Goal: Task Accomplishment & Management: Use online tool/utility

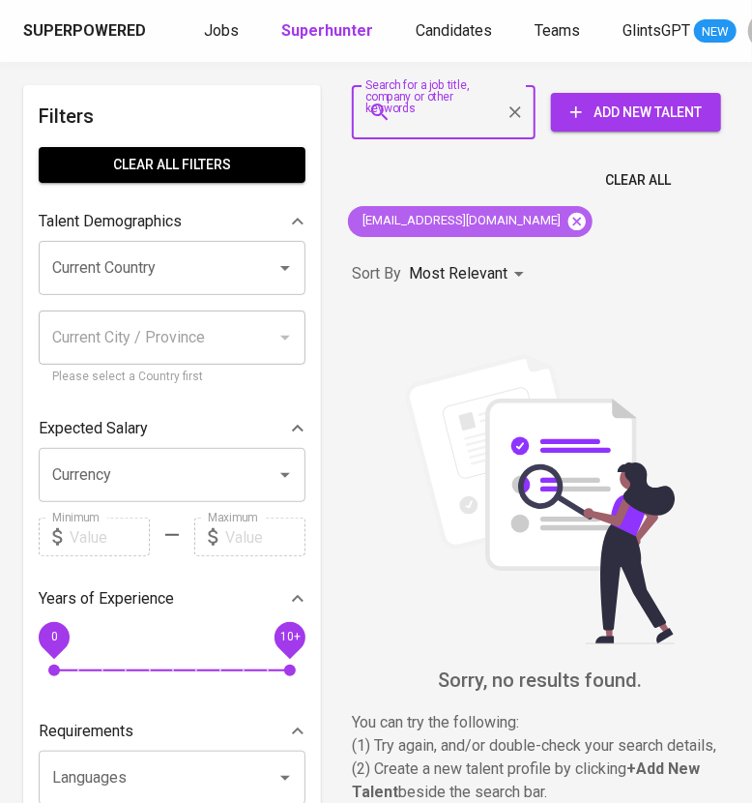
click at [569, 217] on icon at bounding box center [577, 220] width 17 height 17
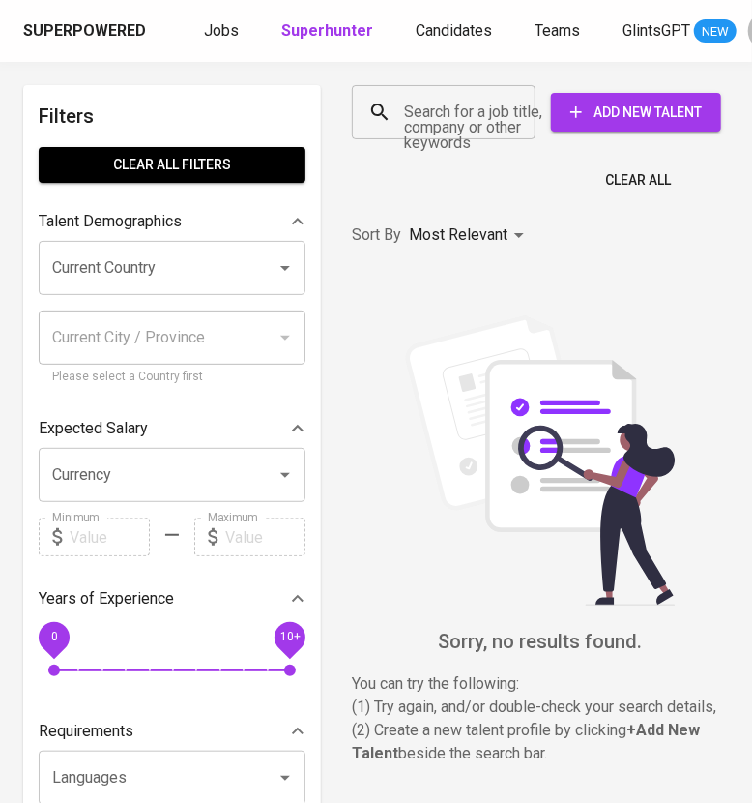
click at [440, 114] on input "Search for a job title, company or other keywords" at bounding box center [448, 112] width 99 height 37
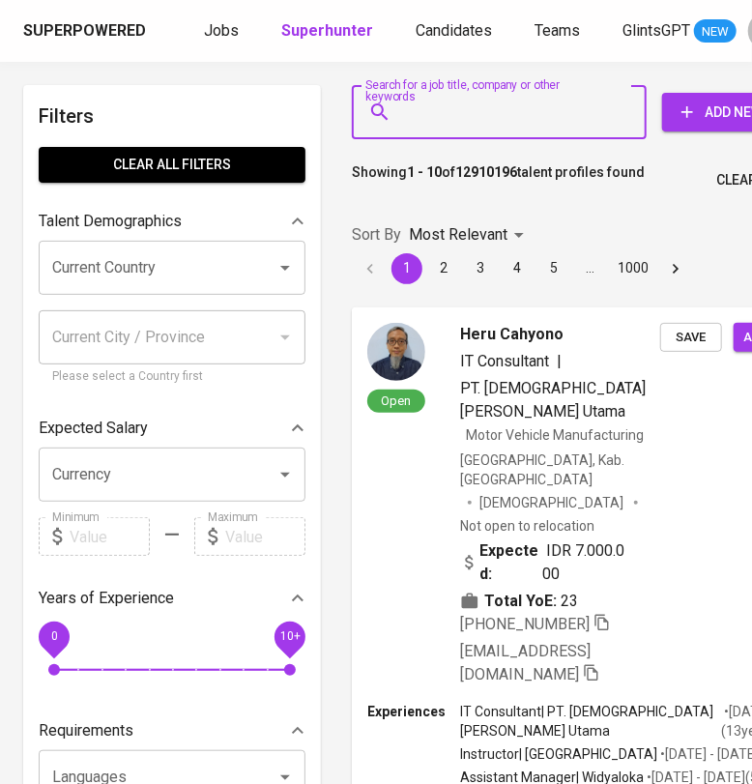
paste input "[EMAIL_ADDRESS][DOMAIN_NAME]"
type input "[EMAIL_ADDRESS][DOMAIN_NAME]"
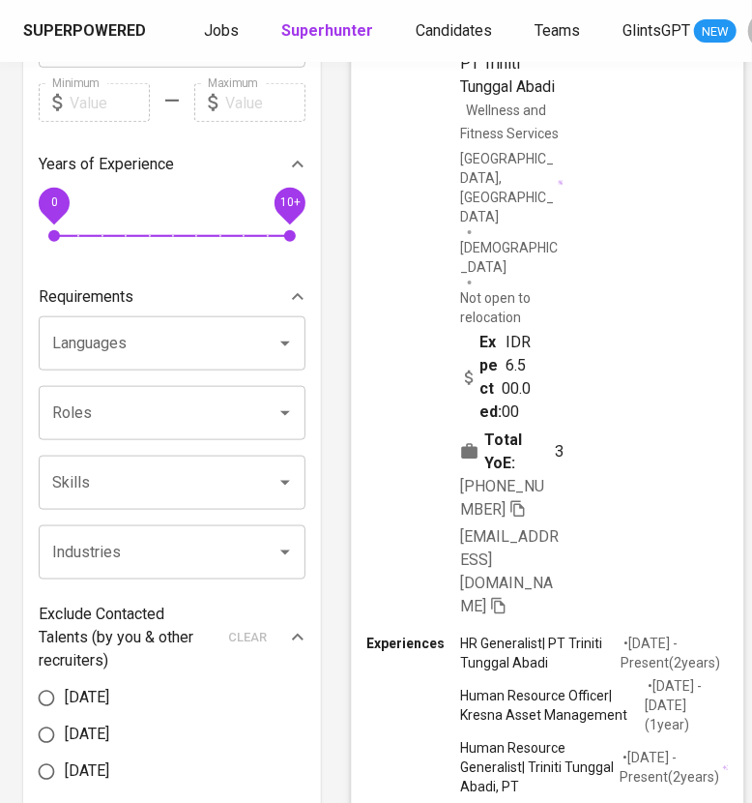
scroll to position [483, 0]
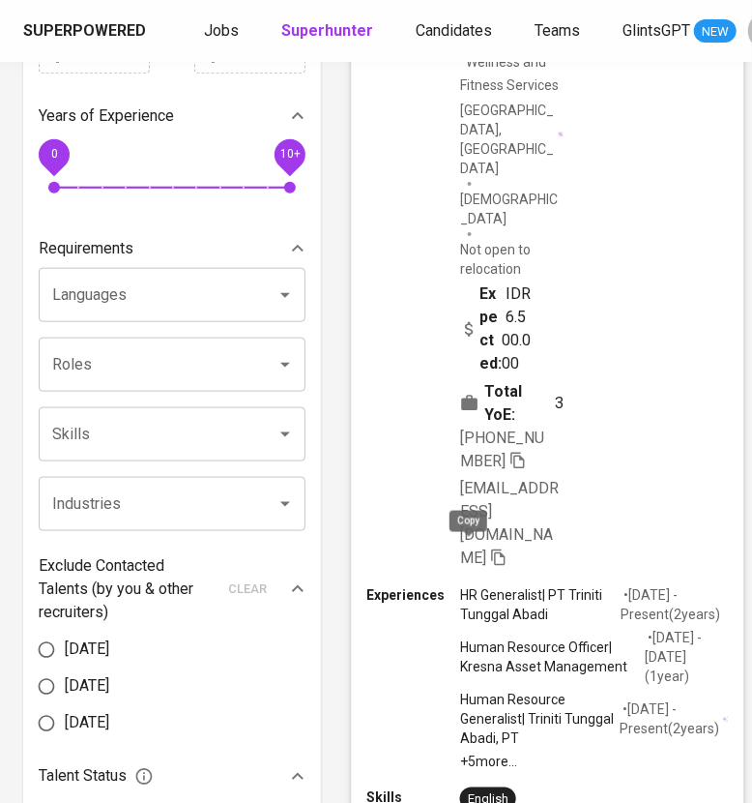
click at [511, 468] on icon "button" at bounding box center [518, 460] width 14 height 16
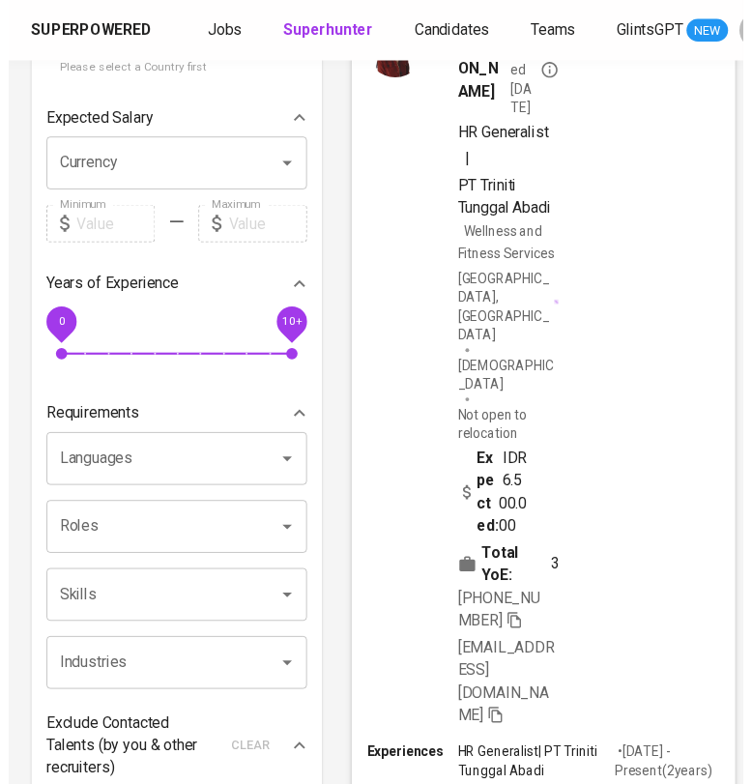
scroll to position [0, 0]
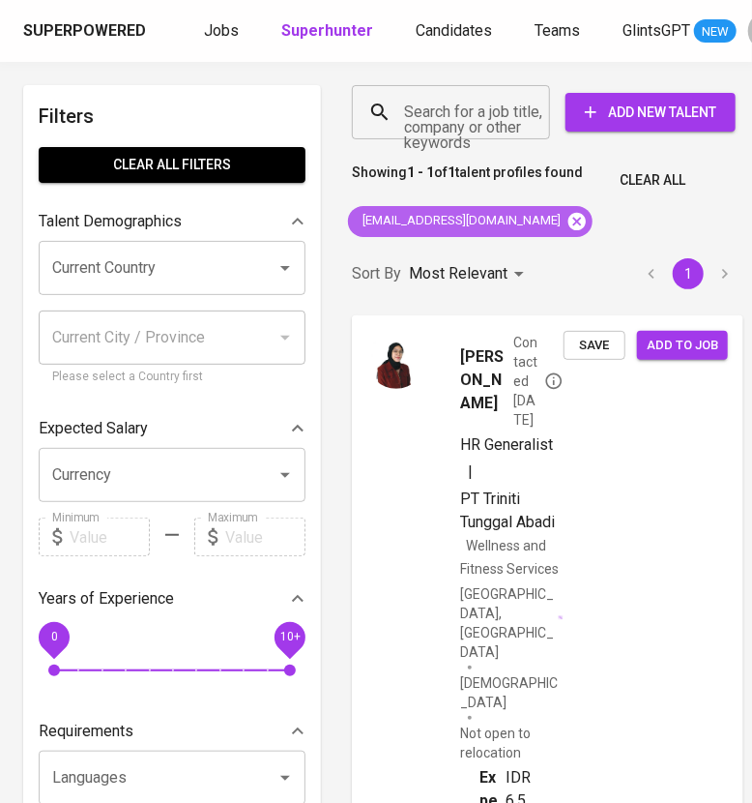
click at [569, 216] on icon at bounding box center [577, 220] width 17 height 17
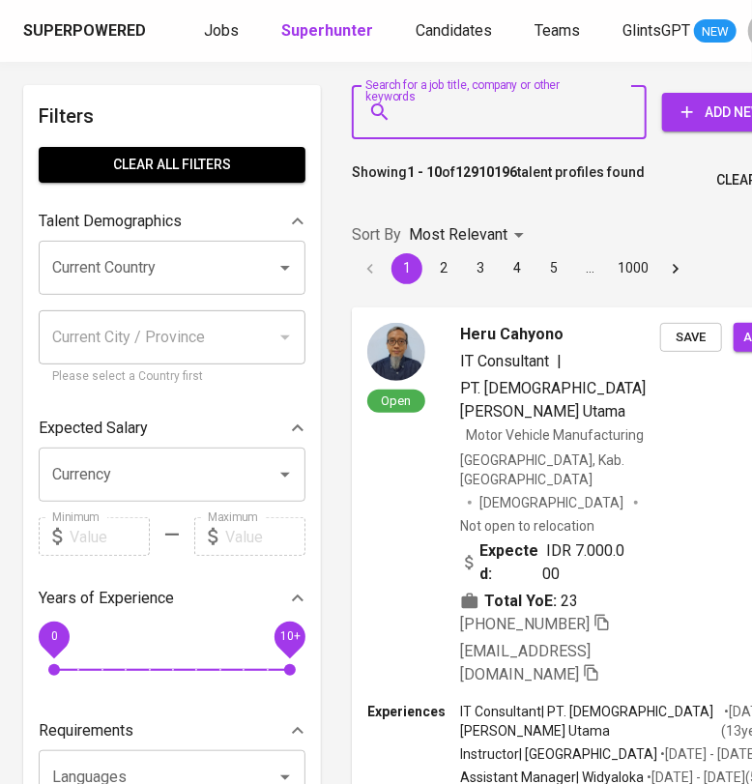
click at [471, 124] on input "Search for a job title, company or other keywords" at bounding box center [504, 112] width 210 height 37
paste input "[EMAIL_ADDRESS][DOMAIN_NAME]"
type input "[EMAIL_ADDRESS][DOMAIN_NAME]"
